Goal: Use online tool/utility: Utilize a website feature to perform a specific function

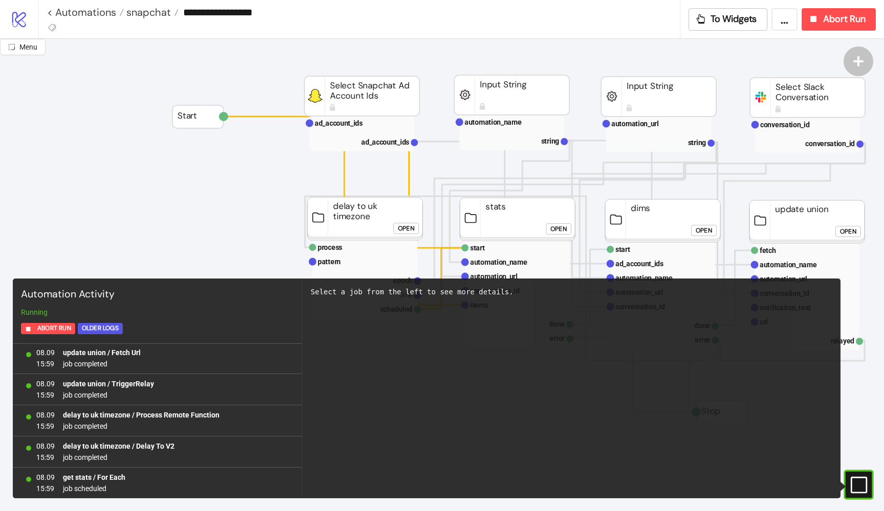
scroll to position [52, 0]
click at [389, 143] on text "ad_account_ids" at bounding box center [385, 142] width 48 height 8
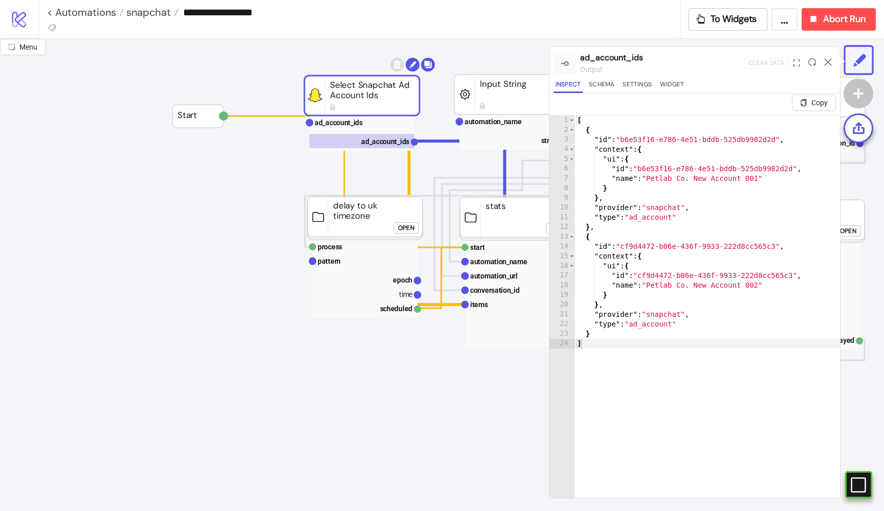
scroll to position [0, 0]
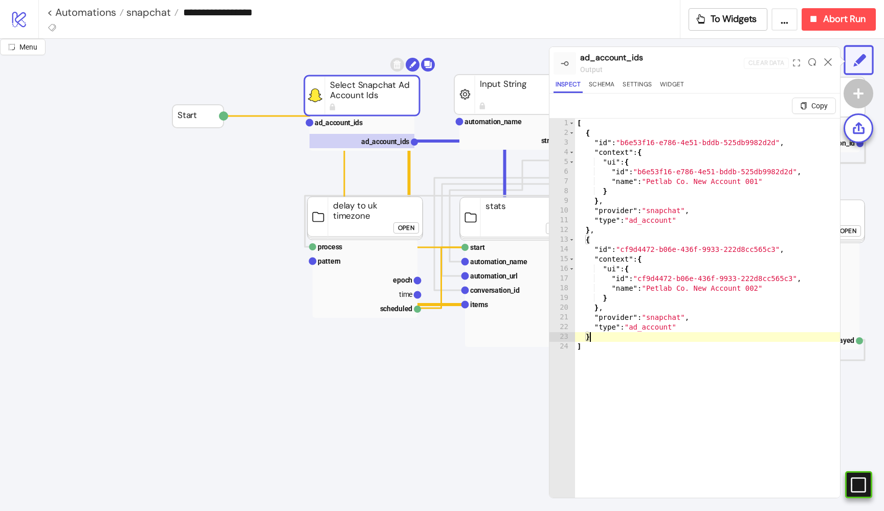
drag, startPoint x: 612, startPoint y: 338, endPoint x: 607, endPoint y: 335, distance: 5.8
click at [607, 335] on div "[ { "id" : "b6e53f16-e786-4e51-bddb-525db9982d2d" , "context" : { "ui" : { "id"…" at bounding box center [707, 331] width 265 height 424
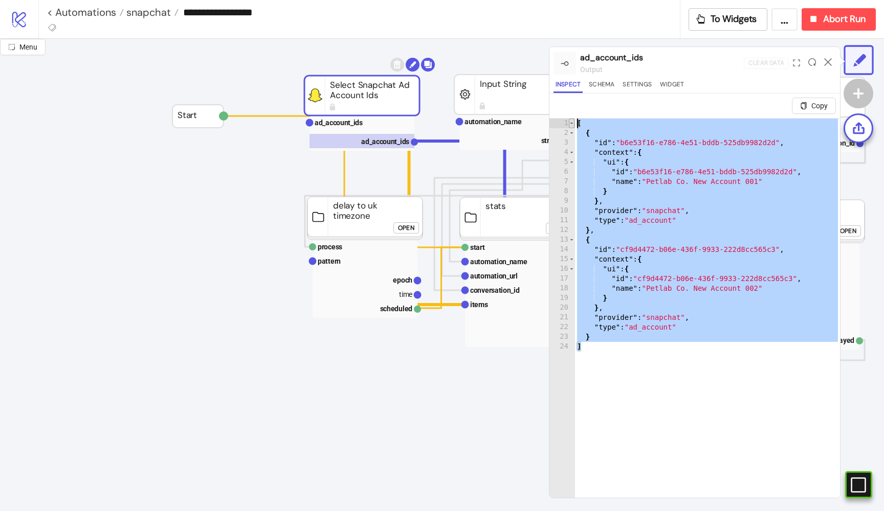
drag, startPoint x: 598, startPoint y: 346, endPoint x: 569, endPoint y: 123, distance: 225.4
click at [569, 123] on div "* 1 2 3 4 5 6 7 8 9 10 11 12 13 14 15 16 17 18 19 20 21 22 23 24 [ { "id" : "b6…" at bounding box center [694, 320] width 291 height 405
type textarea "* ***"
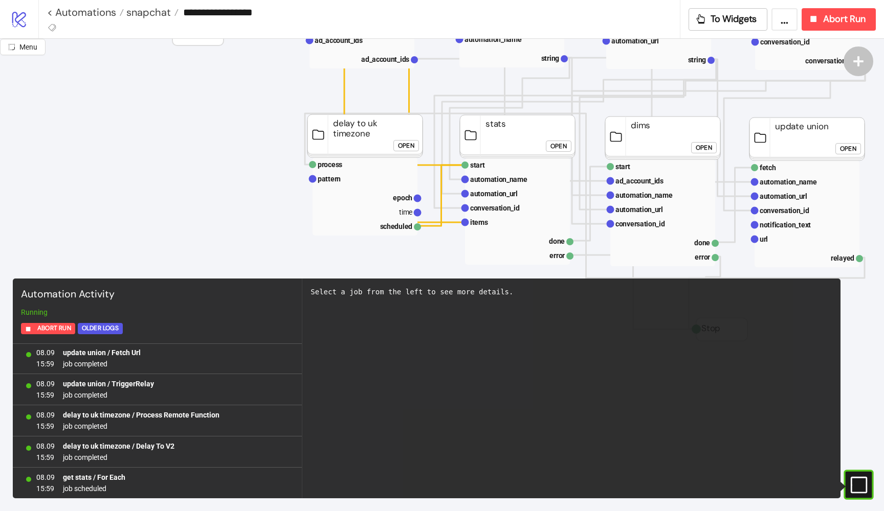
scroll to position [138, 0]
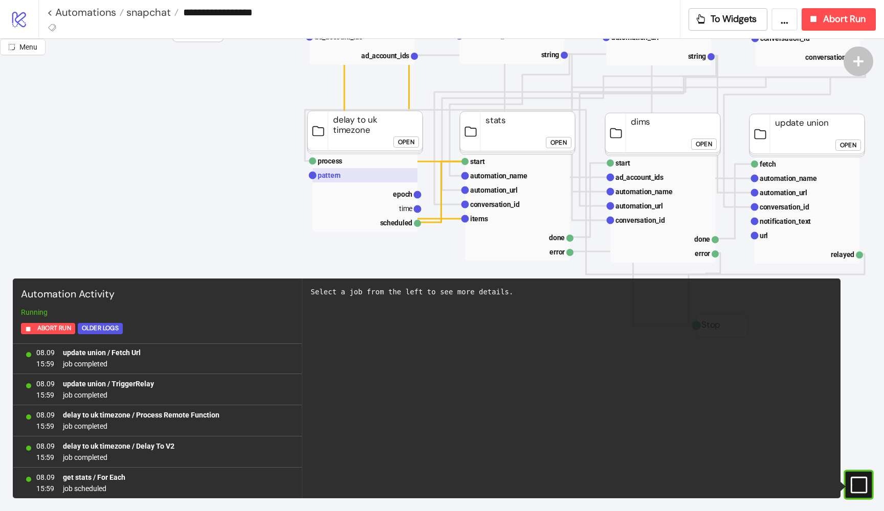
click at [347, 175] on rect at bounding box center [365, 175] width 105 height 14
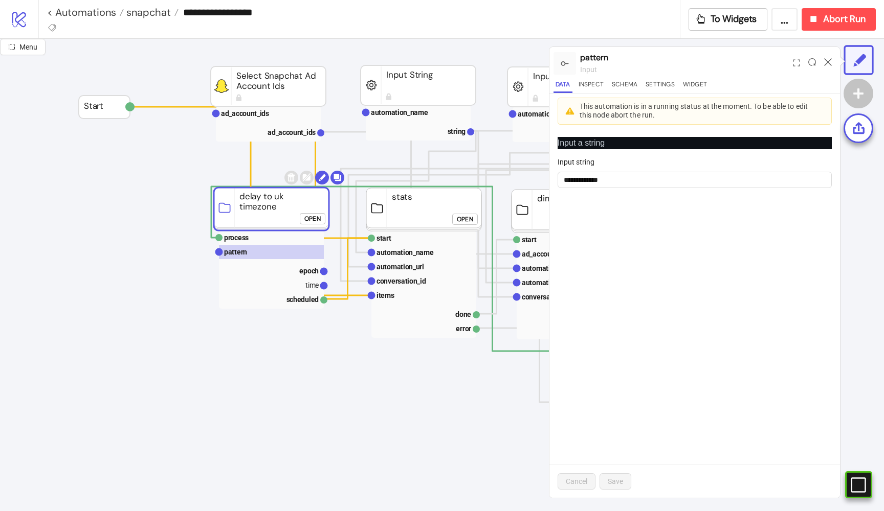
scroll to position [61, 117]
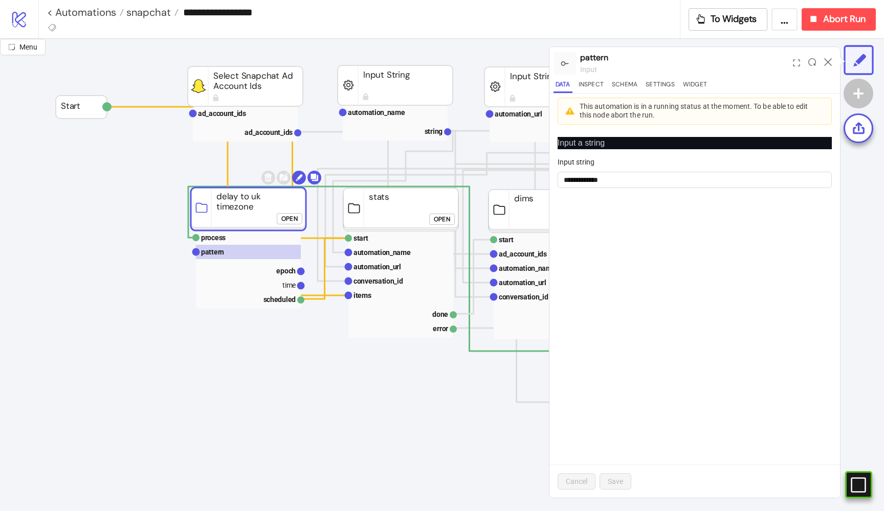
click at [450, 218] on div "Open" at bounding box center [442, 220] width 16 height 12
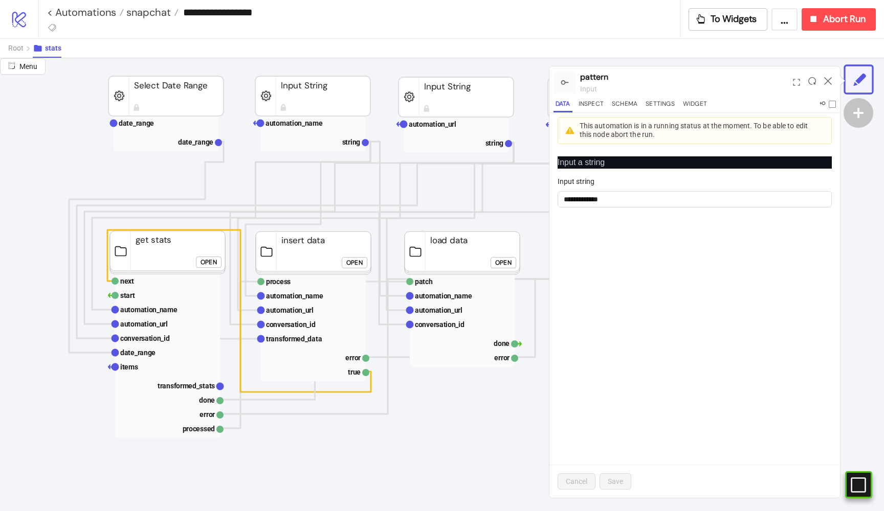
scroll to position [54, 46]
click at [202, 145] on text "date_range" at bounding box center [197, 142] width 35 height 8
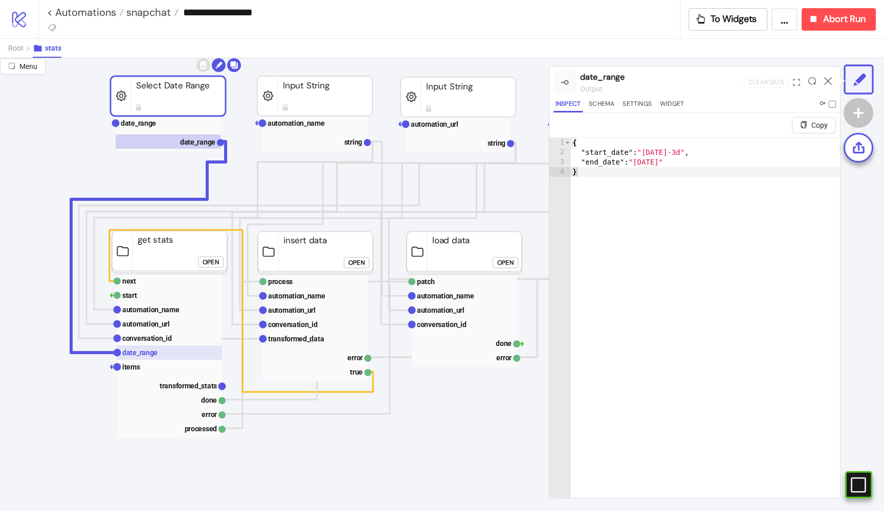
click at [164, 357] on rect at bounding box center [169, 353] width 105 height 14
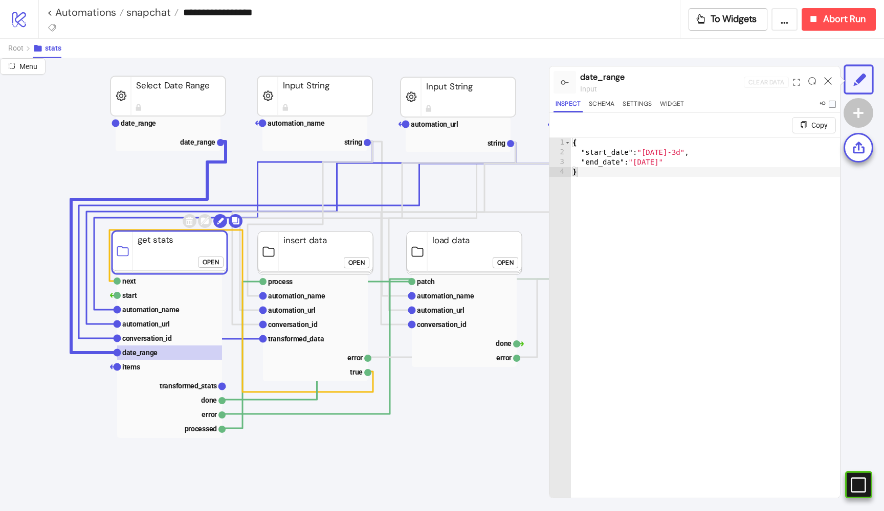
click div "Open"
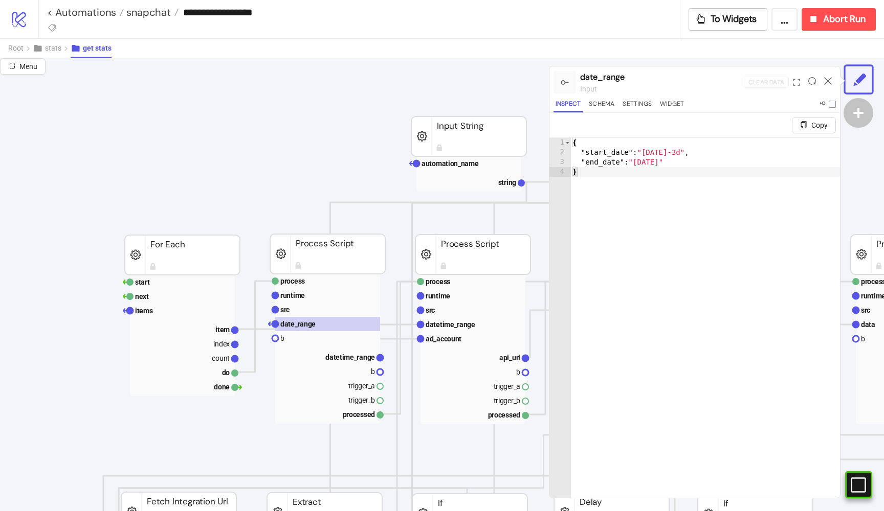
scroll to position [242, 46]
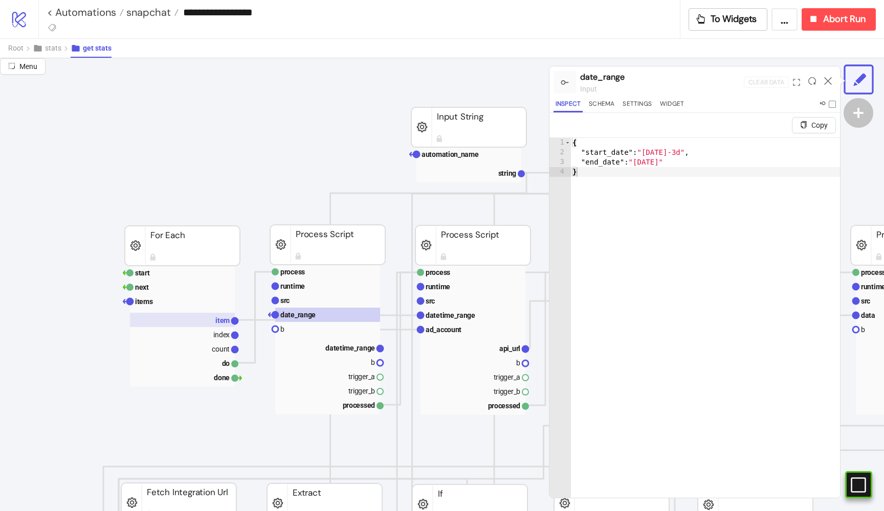
click at [224, 322] on text "item" at bounding box center [222, 321] width 14 height 8
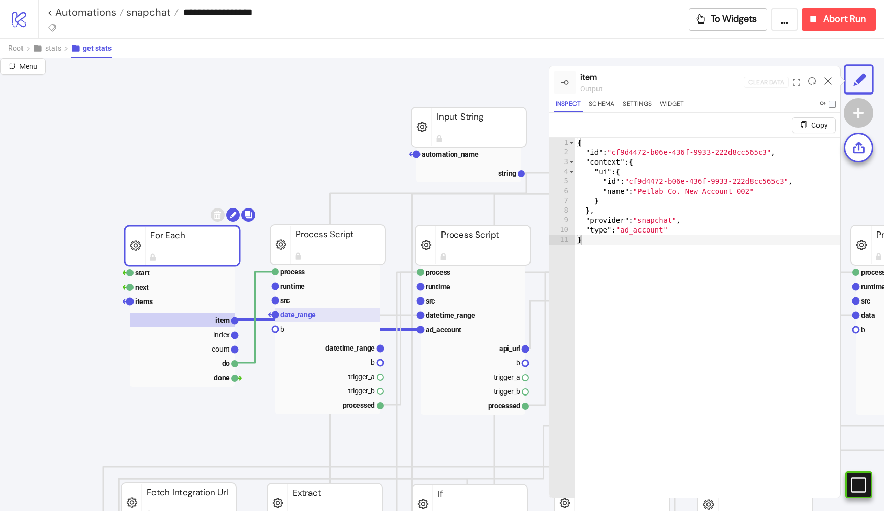
click at [299, 318] on text "date_range" at bounding box center [297, 315] width 35 height 8
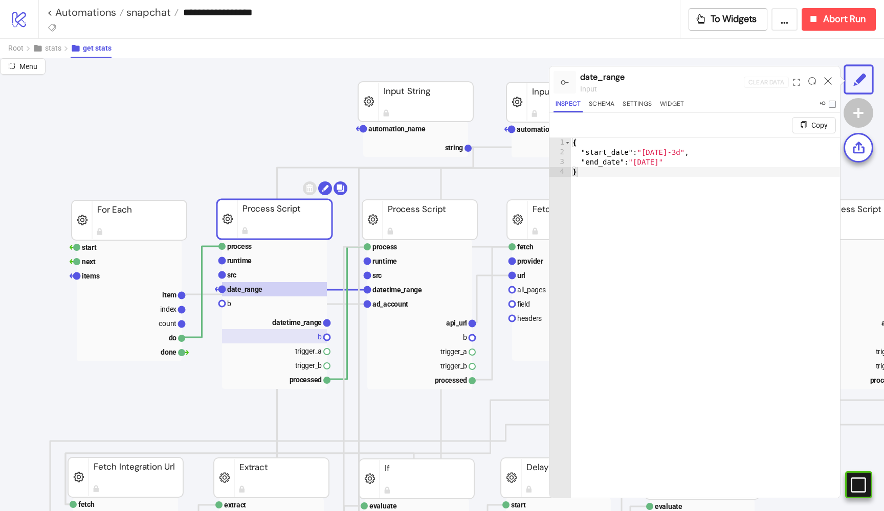
scroll to position [273, 101]
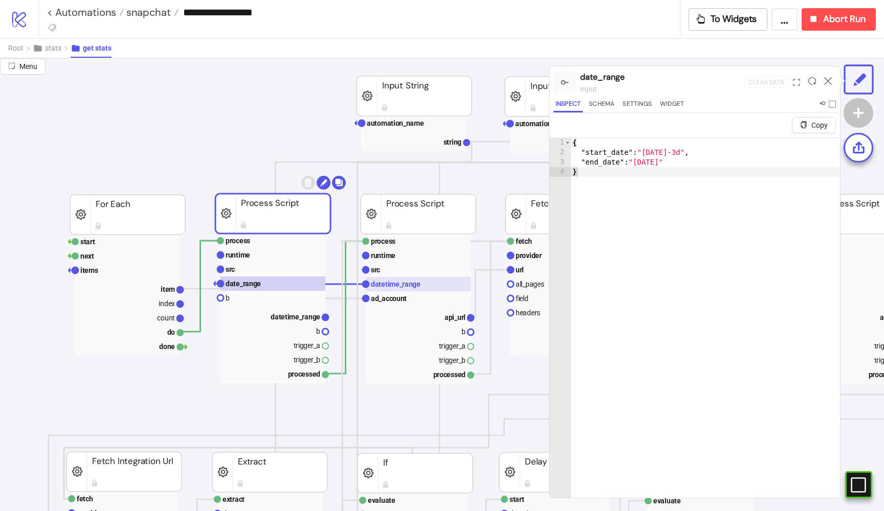
click at [402, 283] on text "datetime_range" at bounding box center [396, 284] width 50 height 8
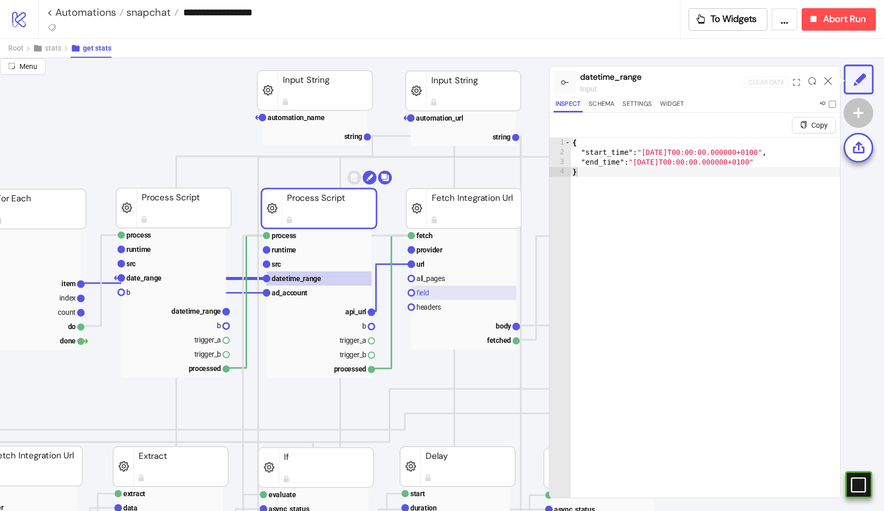
scroll to position [285, 226]
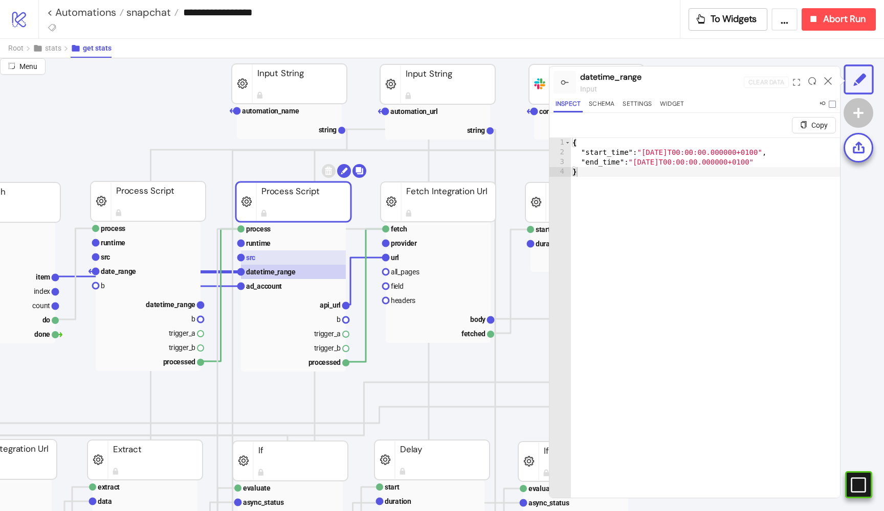
click at [298, 259] on rect at bounding box center [293, 258] width 105 height 14
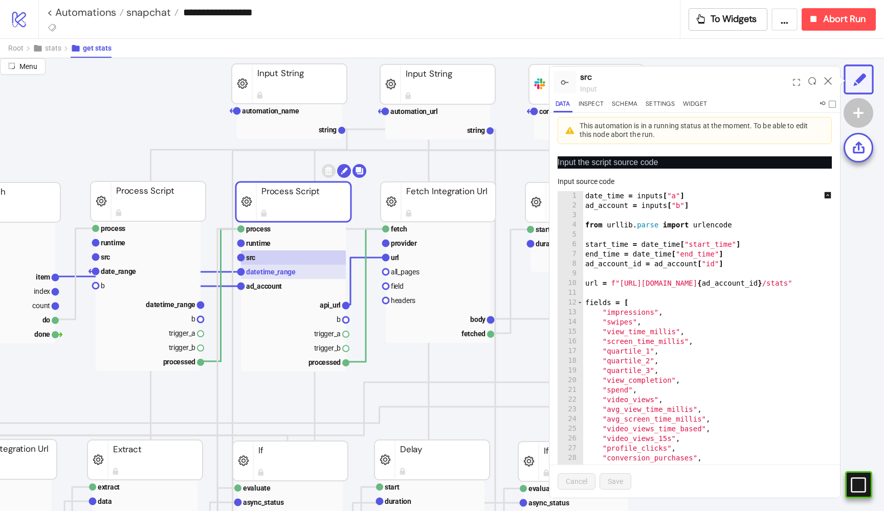
click at [291, 271] on text "datetime_range" at bounding box center [271, 272] width 50 height 8
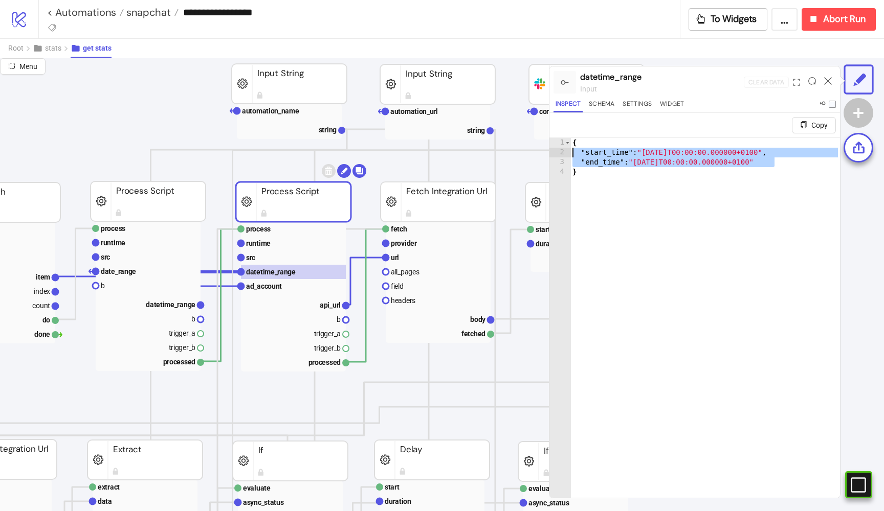
type textarea "**********"
drag, startPoint x: 781, startPoint y: 162, endPoint x: 569, endPoint y: 154, distance: 211.9
click at [569, 154] on div "**********" at bounding box center [694, 330] width 291 height 385
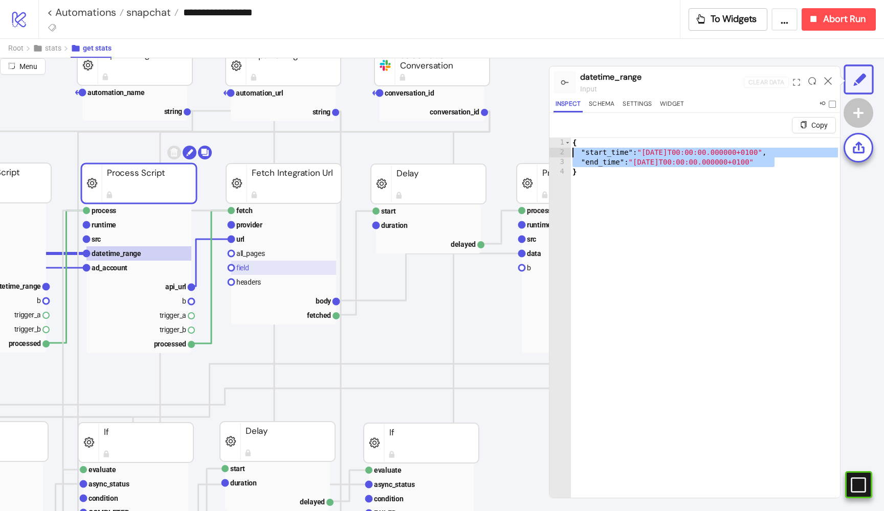
scroll to position [305, 432]
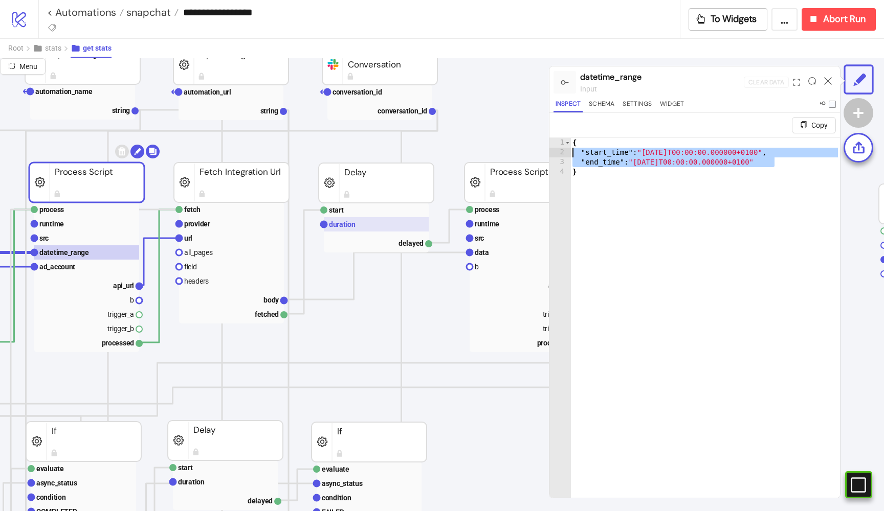
click at [369, 229] on rect at bounding box center [376, 224] width 105 height 14
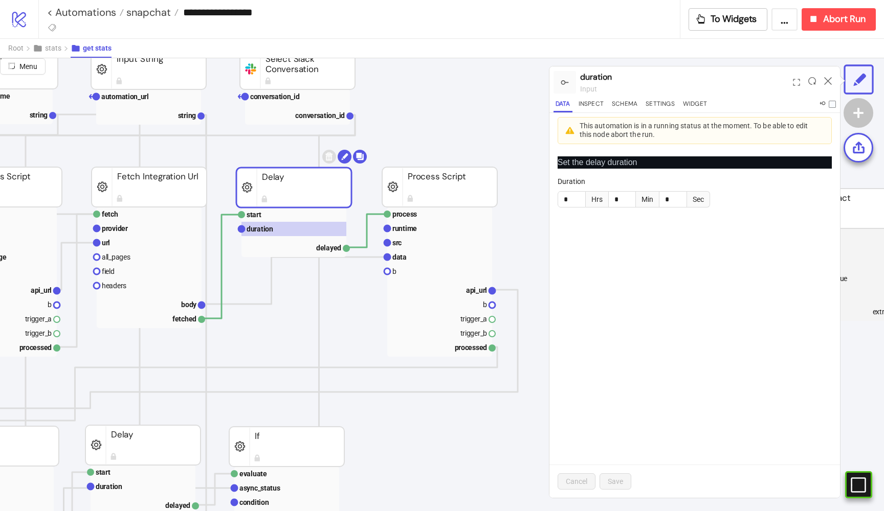
scroll to position [300, 521]
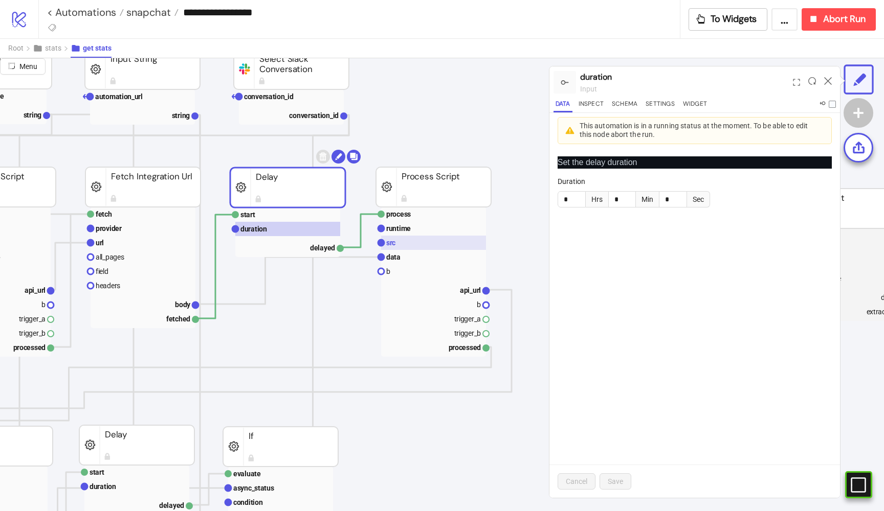
click at [398, 244] on rect at bounding box center [433, 243] width 105 height 14
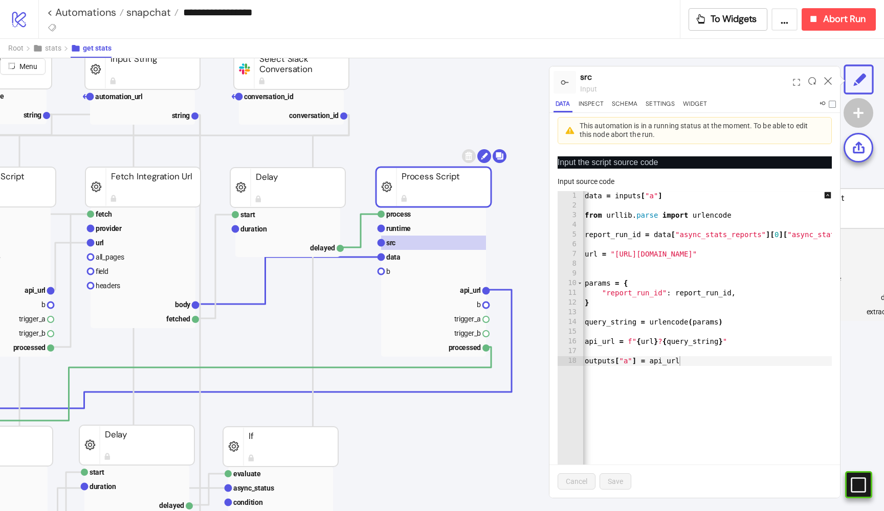
scroll to position [0, 0]
click at [419, 255] on rect at bounding box center [433, 257] width 105 height 14
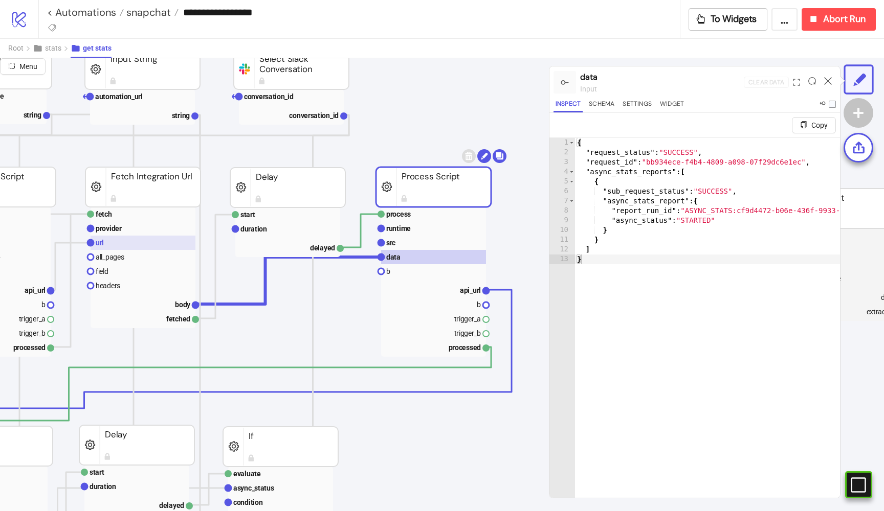
click at [150, 238] on rect at bounding box center [143, 243] width 105 height 14
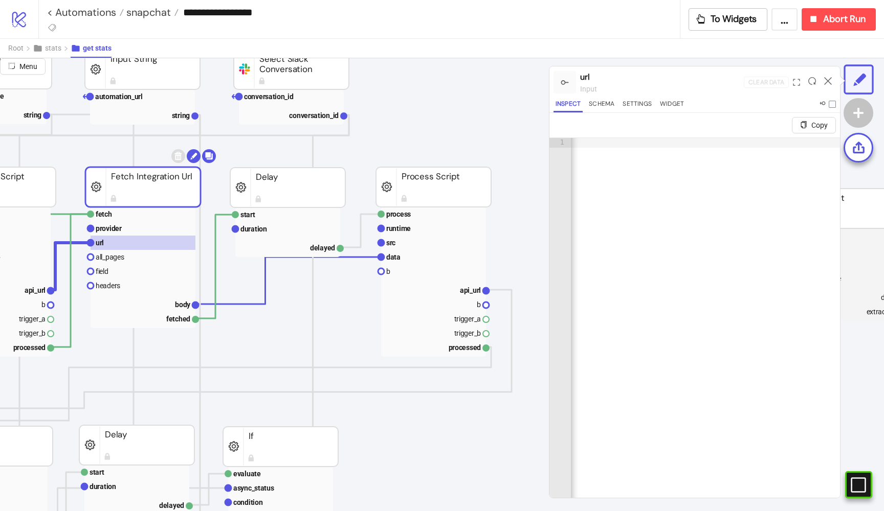
scroll to position [0, 409]
click at [128, 229] on rect at bounding box center [143, 228] width 105 height 14
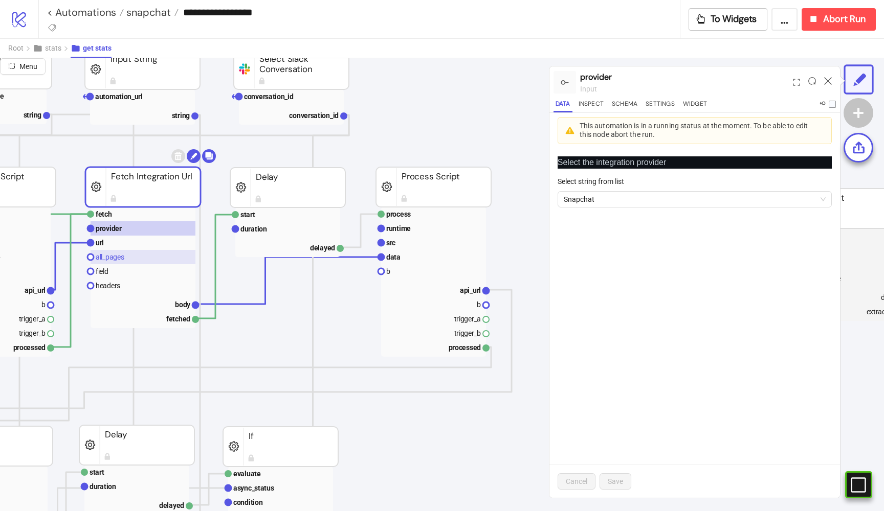
click at [118, 255] on text "all_pages" at bounding box center [110, 257] width 29 height 8
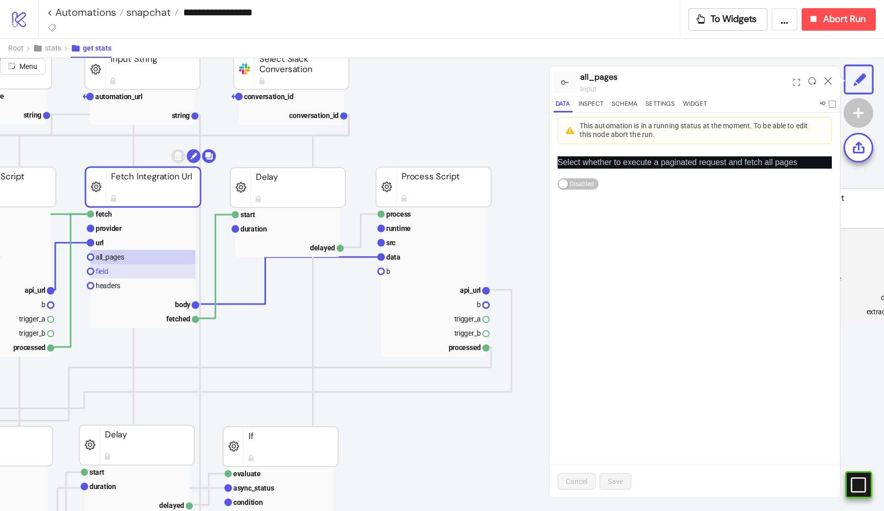
click at [115, 272] on rect at bounding box center [143, 271] width 105 height 14
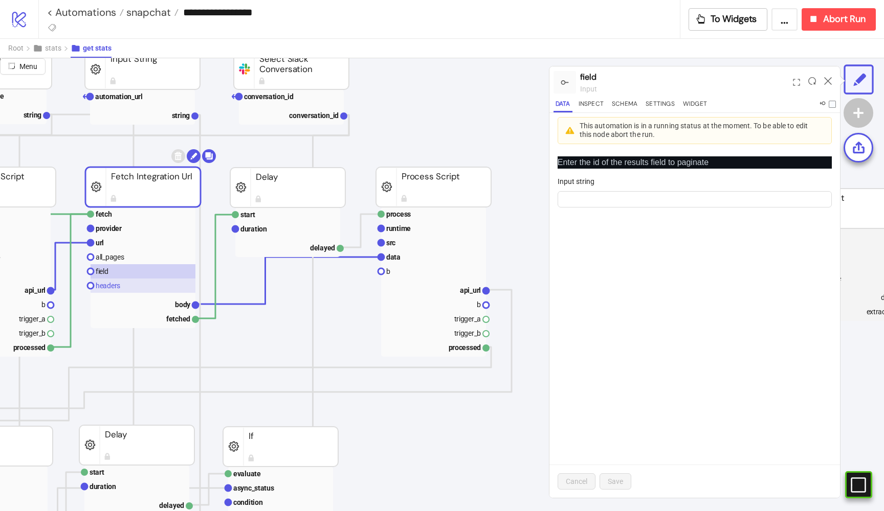
click at [111, 281] on rect at bounding box center [143, 286] width 105 height 14
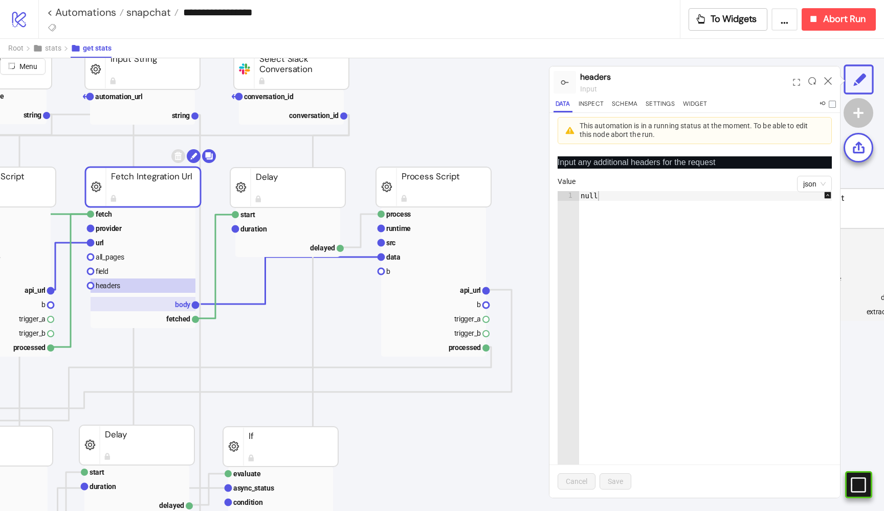
click at [167, 303] on rect at bounding box center [143, 304] width 105 height 14
